Goal: Find specific page/section: Find specific page/section

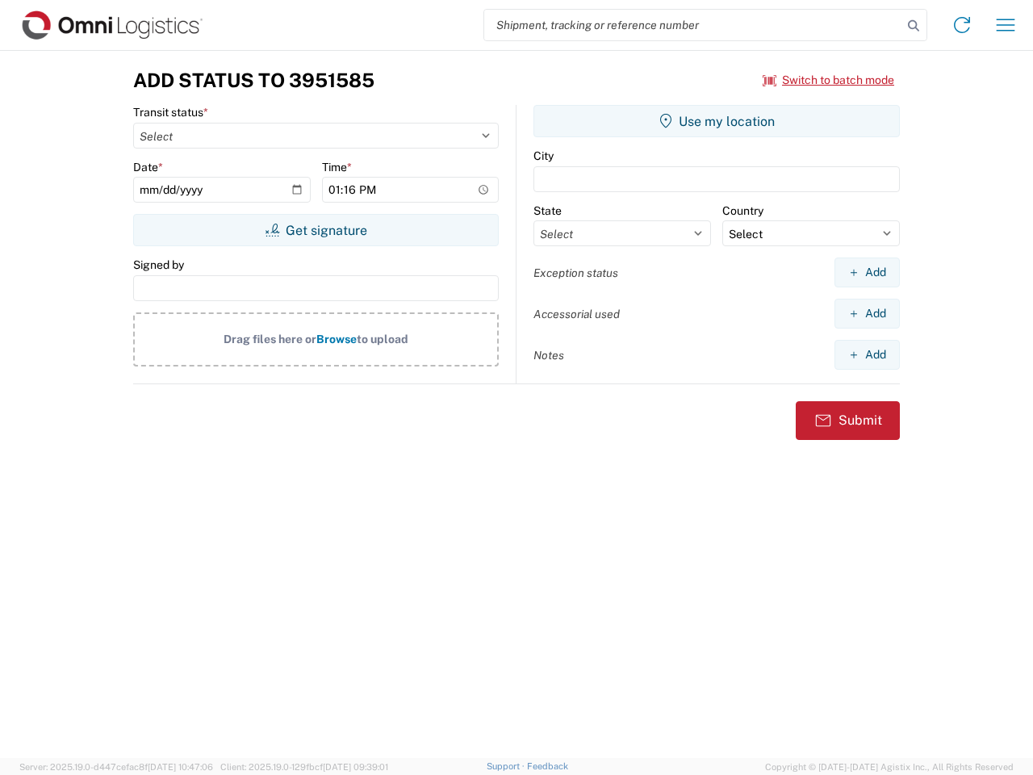
click at [693, 25] on input "search" at bounding box center [693, 25] width 418 height 31
click at [914, 26] on icon at bounding box center [913, 26] width 23 height 23
click at [962, 25] on icon at bounding box center [962, 25] width 26 height 26
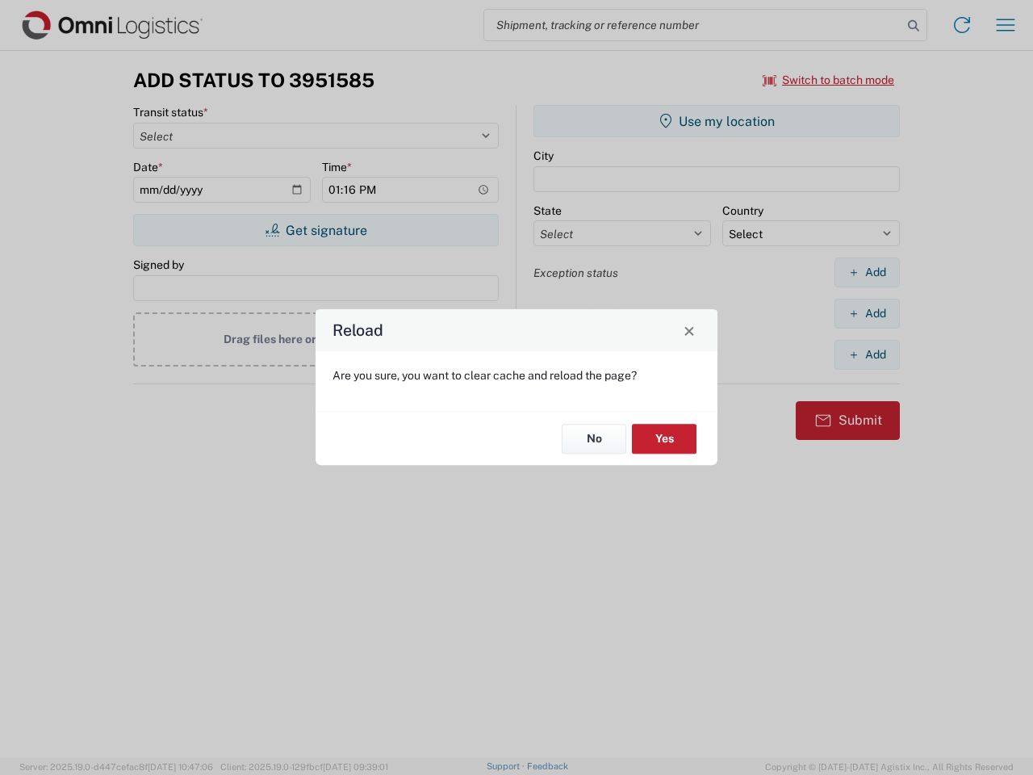
click at [1006, 25] on div "Reload Are you sure, you want to clear cache and reload the page? No Yes" at bounding box center [516, 387] width 1033 height 775
click at [829, 80] on div "Reload Are you sure, you want to clear cache and reload the page? No Yes" at bounding box center [516, 387] width 1033 height 775
click at [316, 230] on div "Reload Are you sure, you want to clear cache and reload the page? No Yes" at bounding box center [516, 387] width 1033 height 775
click at [717, 121] on div "Reload Are you sure, you want to clear cache and reload the page? No Yes" at bounding box center [516, 387] width 1033 height 775
click at [867, 272] on div "Reload Are you sure, you want to clear cache and reload the page? No Yes" at bounding box center [516, 387] width 1033 height 775
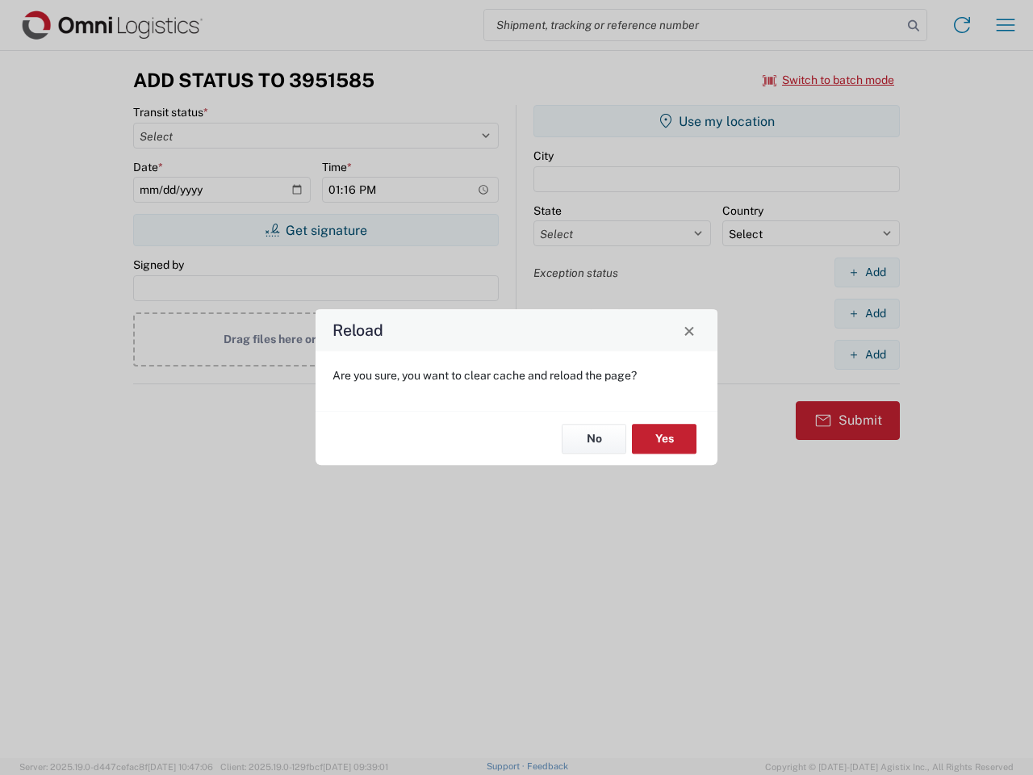
click at [867, 313] on div "Reload Are you sure, you want to clear cache and reload the page? No Yes" at bounding box center [516, 387] width 1033 height 775
click at [867, 354] on div "Reload Are you sure, you want to clear cache and reload the page? No Yes" at bounding box center [516, 387] width 1033 height 775
